Goal: Task Accomplishment & Management: Use online tool/utility

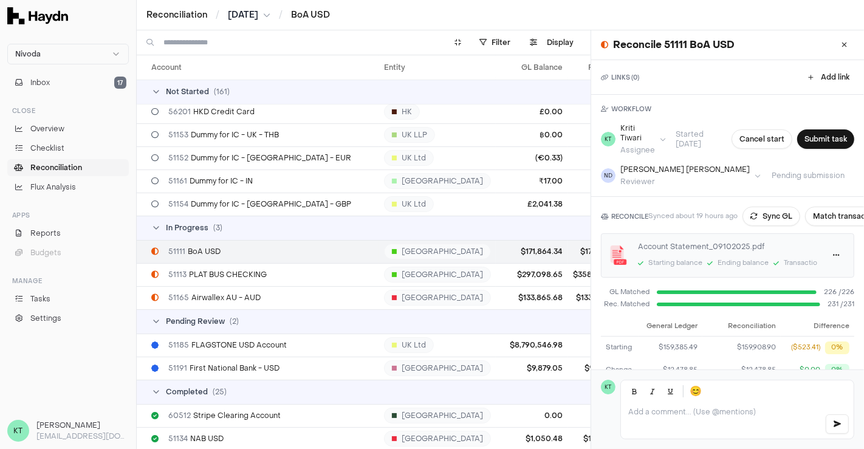
scroll to position [91, 0]
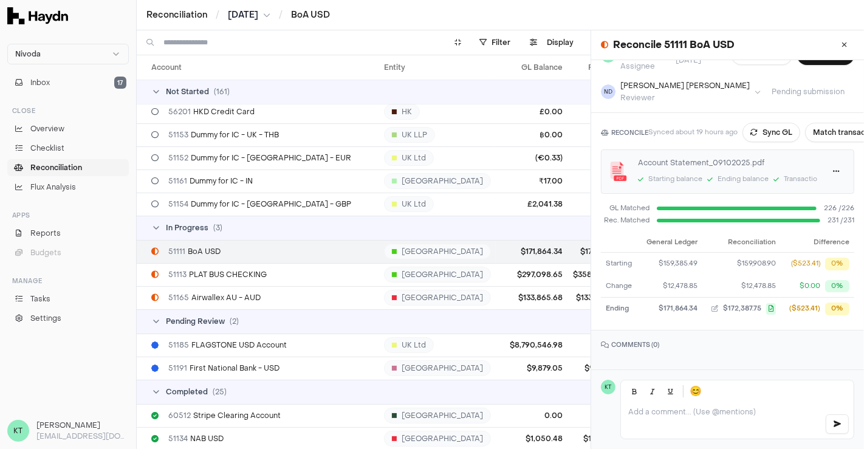
click at [256, 16] on span "[DATE]" at bounding box center [243, 15] width 30 height 12
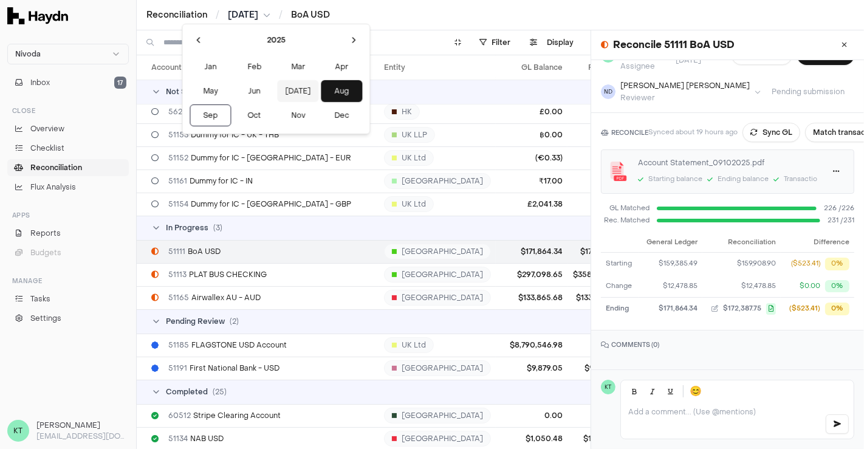
click at [277, 88] on button "[DATE]" at bounding box center [297, 91] width 41 height 22
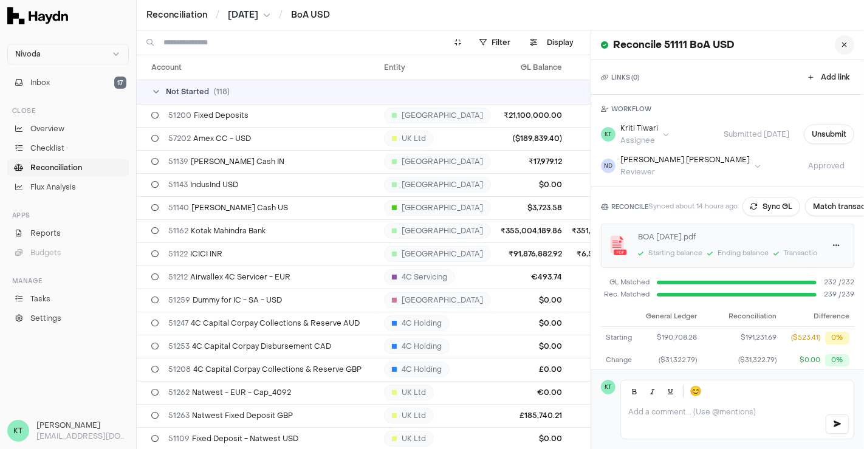
drag, startPoint x: 852, startPoint y: 38, endPoint x: 835, endPoint y: 46, distance: 18.8
click at [835, 46] on div "Reconcile 51111 BoA USD" at bounding box center [727, 45] width 273 height 30
click at [842, 46] on icon at bounding box center [844, 44] width 5 height 7
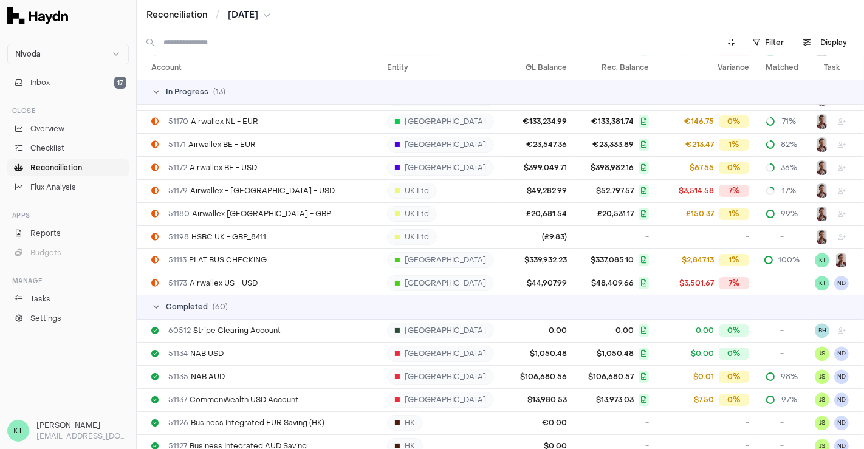
scroll to position [2803, 0]
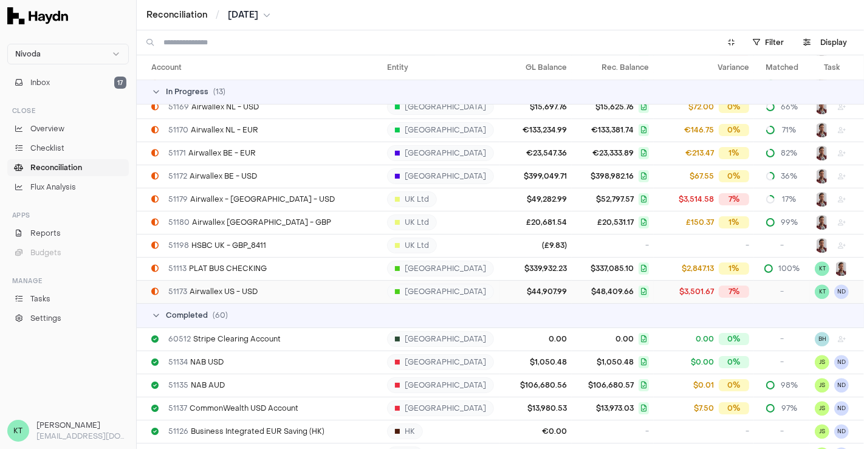
click at [303, 293] on div "51173 Airwallex US - USD" at bounding box center [264, 292] width 226 height 10
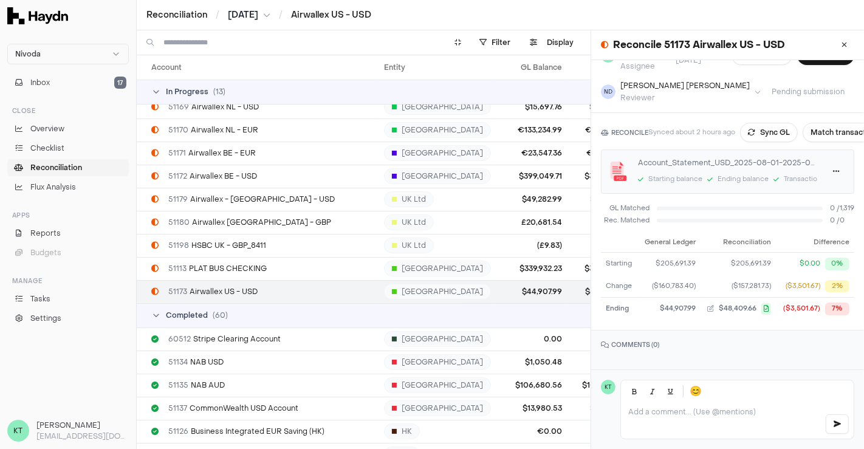
scroll to position [92, 0]
click at [828, 123] on button "Match transactions" at bounding box center [846, 132] width 86 height 19
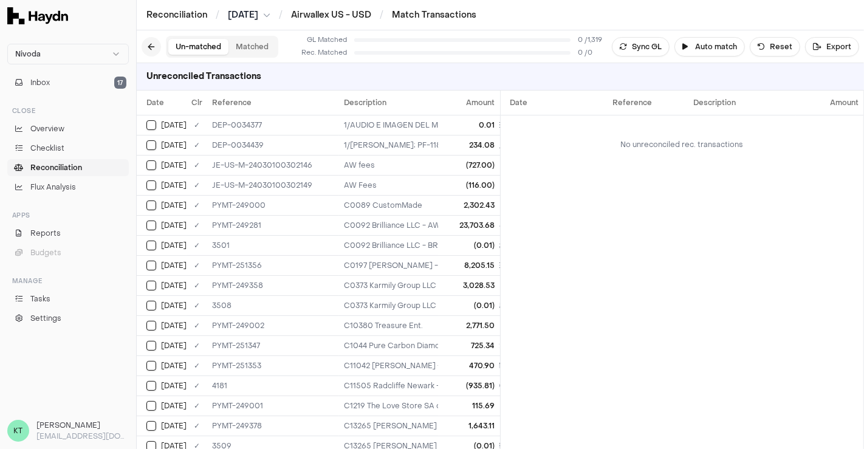
click at [155, 46] on button at bounding box center [151, 46] width 19 height 19
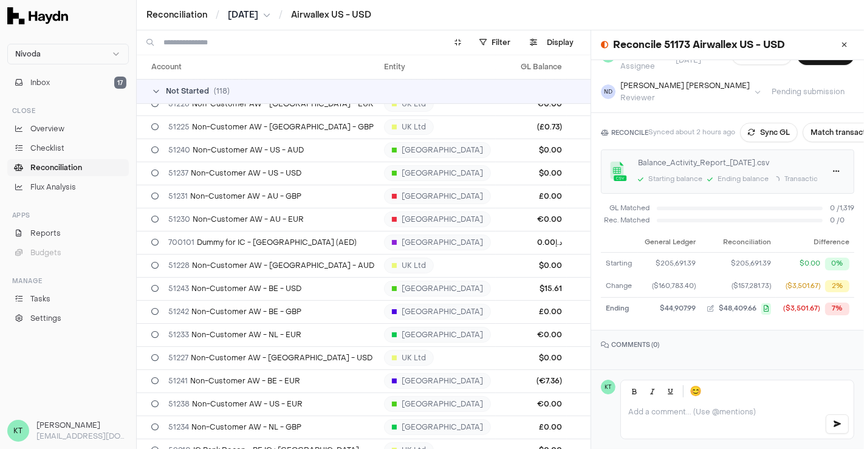
scroll to position [2007, 0]
